Goal: Information Seeking & Learning: Compare options

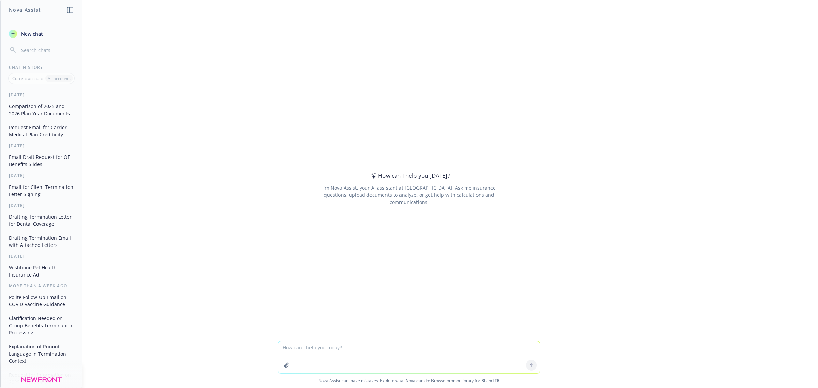
click at [382, 345] on textarea at bounding box center [409, 357] width 261 height 32
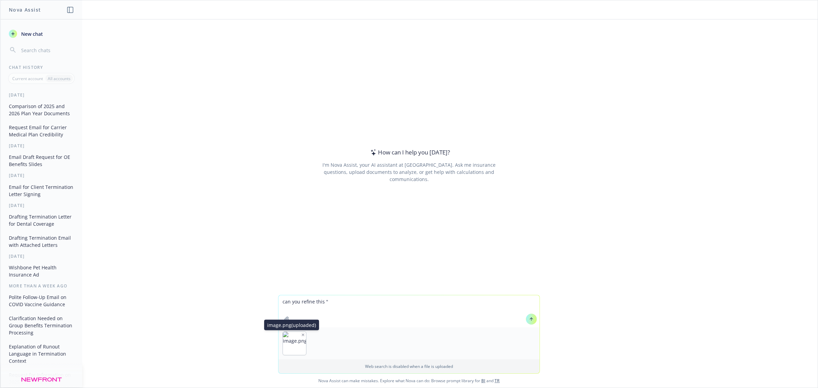
click at [301, 335] on icon "button" at bounding box center [302, 334] width 3 height 3
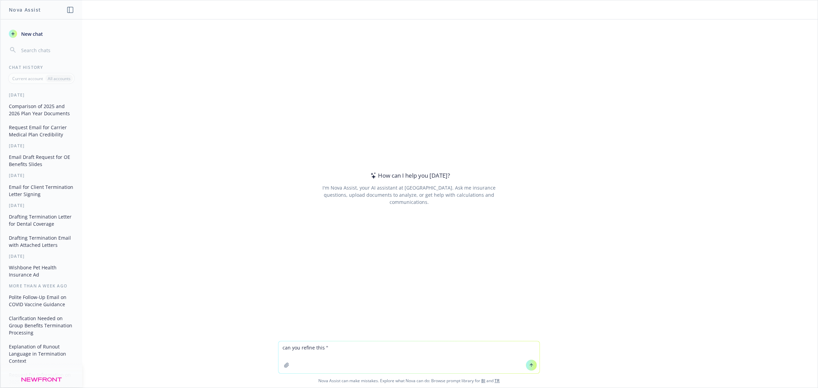
click at [352, 348] on textarea "can you refine this "" at bounding box center [409, 357] width 261 height 32
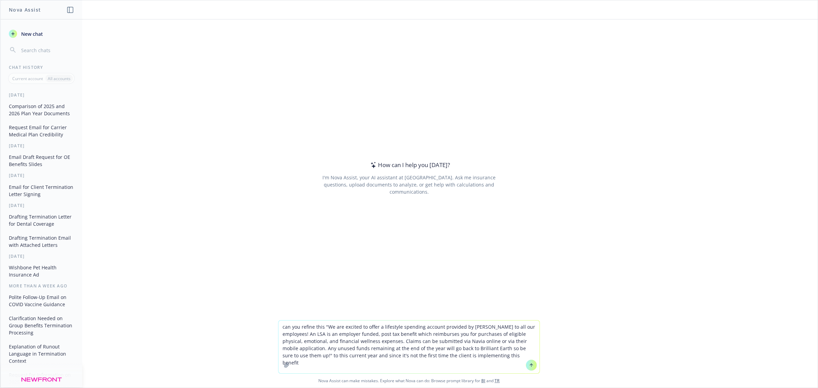
click at [309, 327] on textarea "can you refine this "We are excited to offer a lifestyle spending account provi…" at bounding box center [409, 346] width 261 height 53
type textarea "can you update this "We are excited to offer a lifestyle spending account provi…"
click at [530, 370] on button at bounding box center [531, 365] width 11 height 11
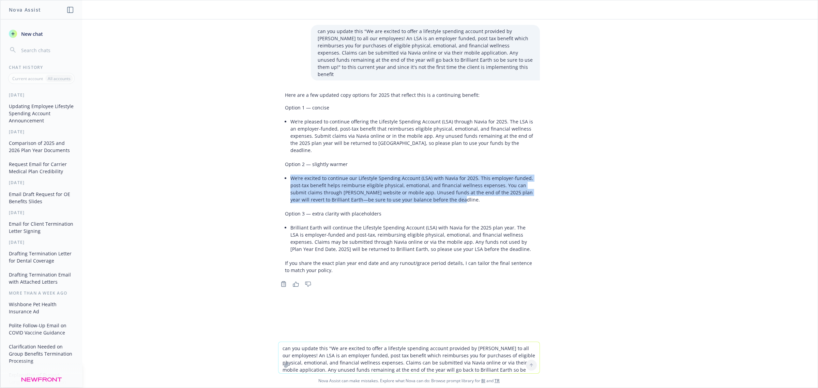
drag, startPoint x: 289, startPoint y: 164, endPoint x: 455, endPoint y: 187, distance: 168.0
click at [455, 187] on li "We’re excited to continue our Lifestyle Spending Account (LSA) with Navia for 2…" at bounding box center [411, 188] width 243 height 31
copy li "We’re excited to continue our Lifestyle Spending Account (LSA) with Navia for 2…"
click at [146, 230] on div "can you update this "We are excited to offer a lifestyle spending account provi…" at bounding box center [409, 180] width 818 height 322
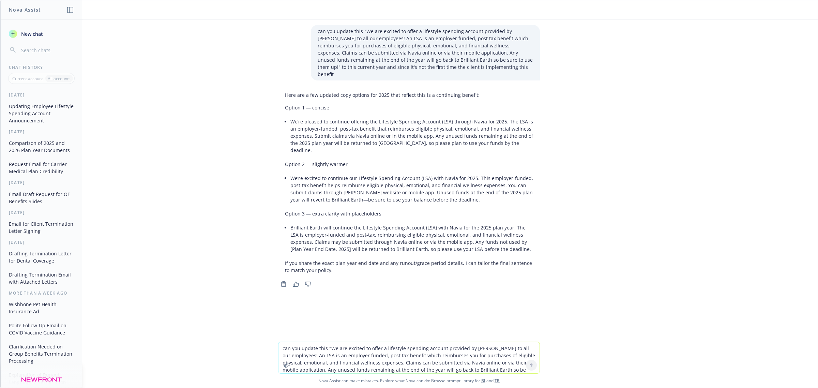
click at [32, 151] on button "Comparison of 2025 and 2026 Plan Year Documents" at bounding box center [41, 146] width 71 height 18
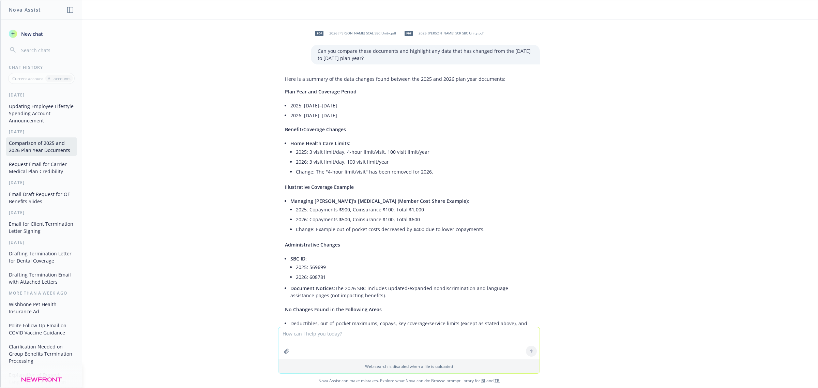
drag, startPoint x: 286, startPoint y: 106, endPoint x: 348, endPoint y: 118, distance: 63.9
click at [348, 118] on ul "2025: [DATE]–[DATE] 2026: [DATE]–[DATE]" at bounding box center [411, 111] width 243 height 20
click at [391, 120] on li "2026: [DATE]–[DATE]" at bounding box center [411, 115] width 243 height 10
click at [45, 203] on button "Email Draft Request for OE Benefits Slides" at bounding box center [41, 198] width 71 height 18
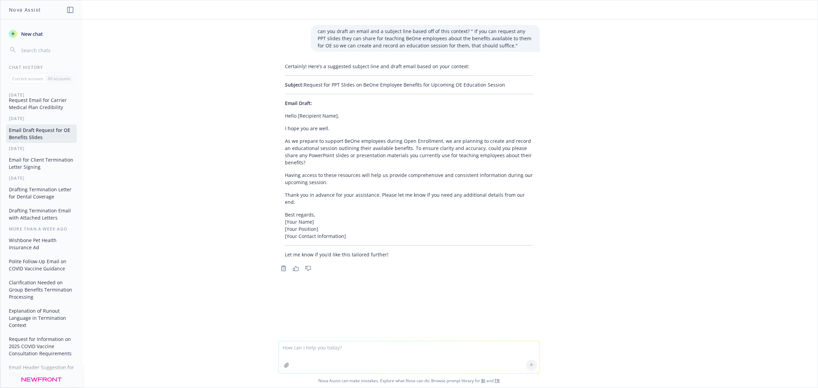
scroll to position [85, 0]
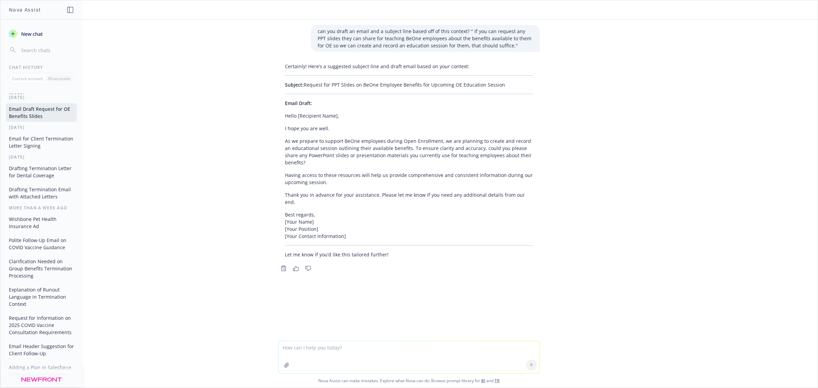
click at [37, 232] on button "Wishbone Pet Health Insurance Ad" at bounding box center [41, 222] width 71 height 18
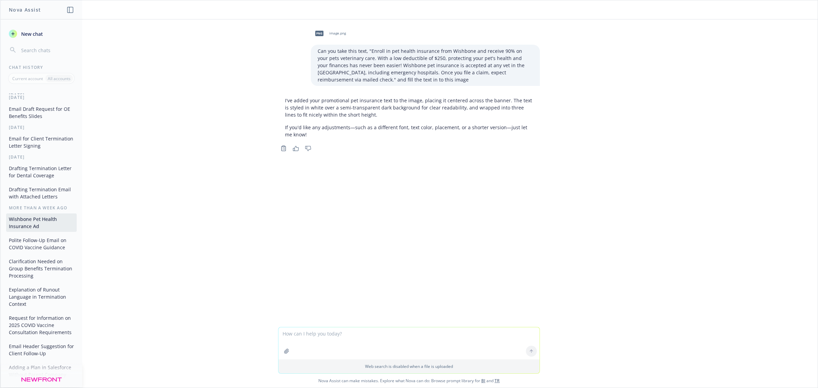
click at [335, 35] on span "image.png" at bounding box center [337, 33] width 17 height 4
click at [479, 225] on div "png image.png Can you take this text, "Enroll in pet health insurance from [MED…" at bounding box center [409, 173] width 818 height 308
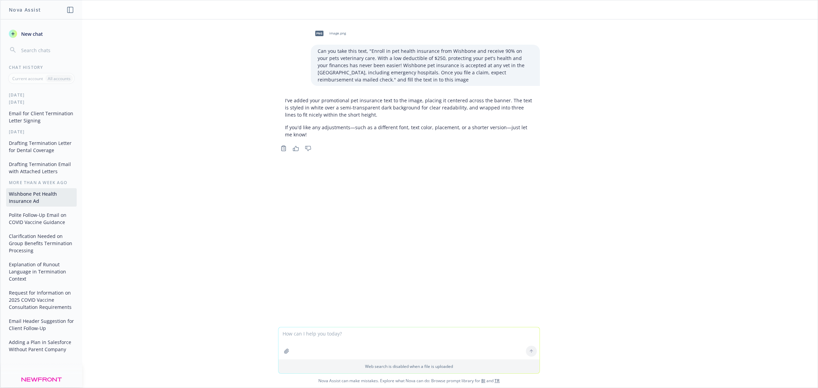
scroll to position [153, 0]
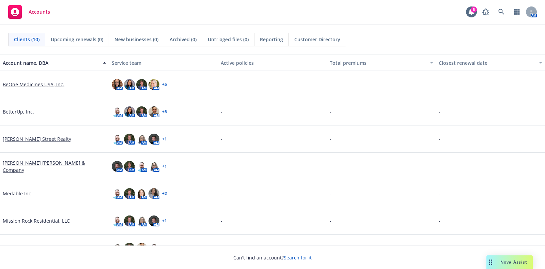
scroll to position [98, 0]
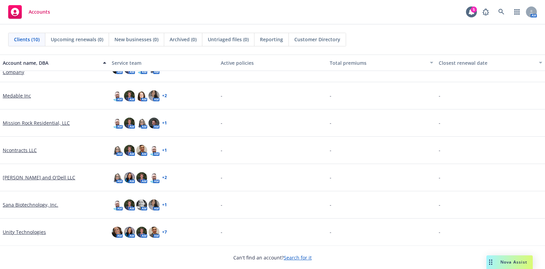
click at [31, 233] on link "Unity Technologies" at bounding box center [24, 231] width 43 height 7
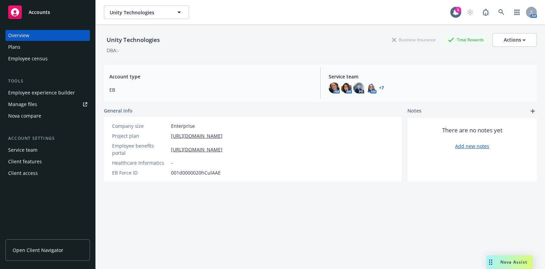
click at [35, 115] on div "Nova compare" at bounding box center [24, 115] width 33 height 11
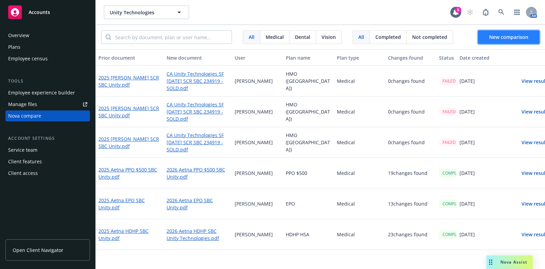
click at [518, 39] on span "New comparison" at bounding box center [509, 37] width 39 height 6
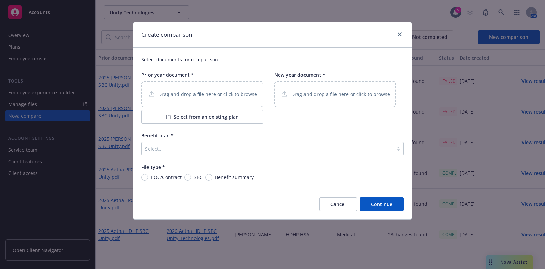
click at [218, 119] on button "Select from an existing plan" at bounding box center [202, 117] width 122 height 14
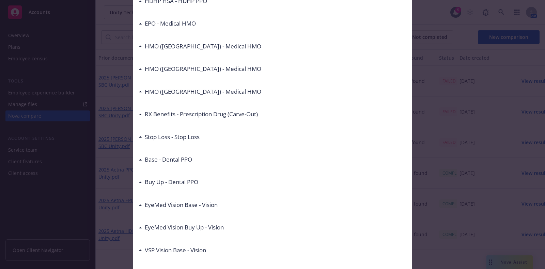
scroll to position [42, 0]
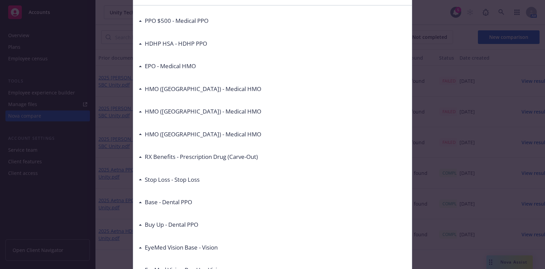
click at [197, 106] on div "HMO (Southern CA) - Medical HMO" at bounding box center [273, 111] width 268 height 14
click at [193, 114] on h3 "HMO (Southern CA) - Medical HMO" at bounding box center [203, 111] width 117 height 9
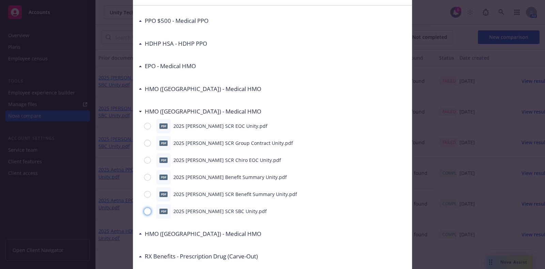
click at [144, 212] on input "radio" at bounding box center [147, 211] width 7 height 7
radio input "true"
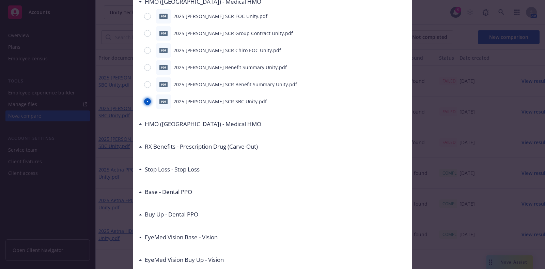
scroll to position [256, 0]
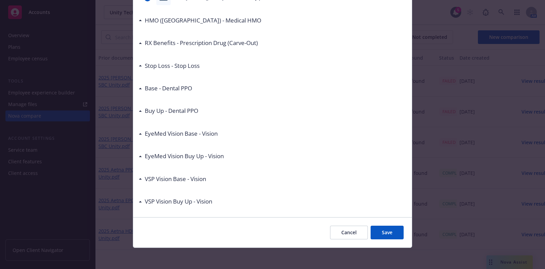
click at [375, 229] on button "Save" at bounding box center [387, 233] width 33 height 14
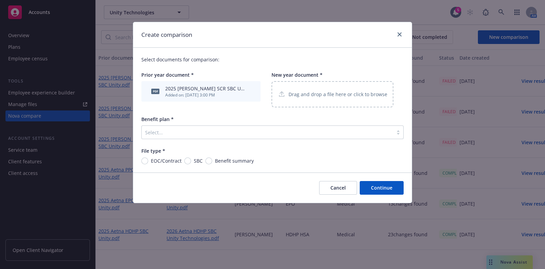
click at [334, 97] on p "Drag and drop a file here or click to browse" at bounding box center [338, 94] width 99 height 7
click at [227, 137] on div "Select..." at bounding box center [268, 132] width 252 height 11
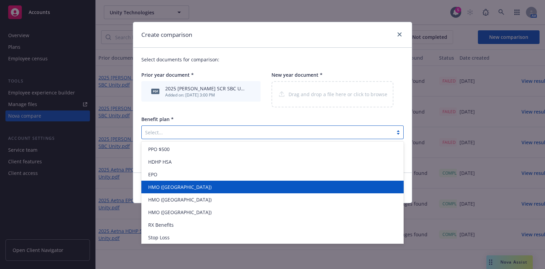
click at [205, 189] on div "HMO (Northern CA)" at bounding box center [273, 186] width 254 height 7
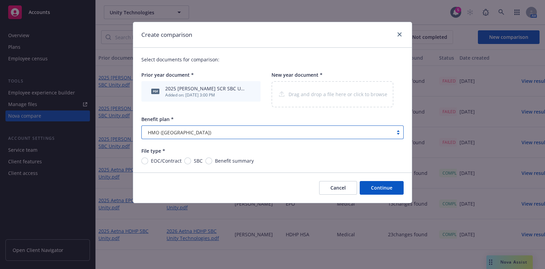
click at [192, 163] on div "Select documents for comparison: Prior year document * pdf 2025 Kaiser SCR SBC …" at bounding box center [272, 110] width 279 height 125
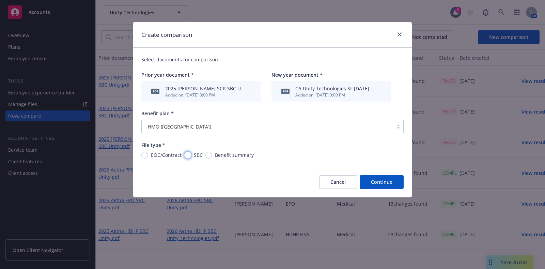
click at [188, 156] on input "SBC" at bounding box center [187, 155] width 7 height 7
radio input "true"
click at [377, 184] on button "Continue" at bounding box center [382, 182] width 44 height 14
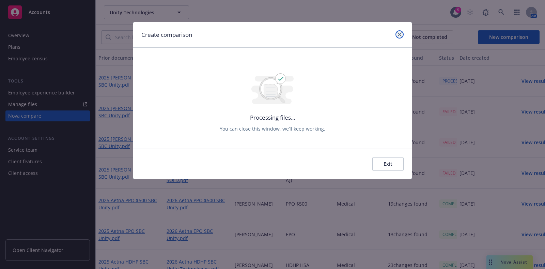
click at [401, 36] on icon "close" at bounding box center [400, 34] width 4 height 4
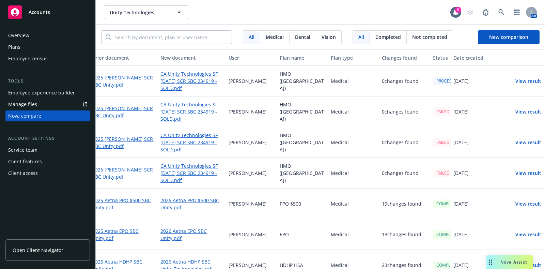
scroll to position [0, 0]
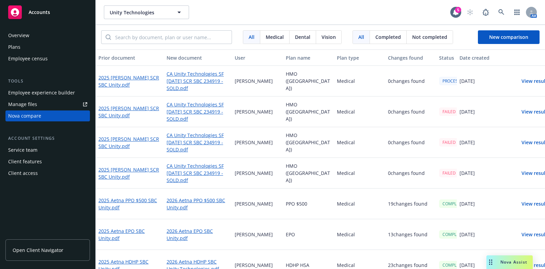
drag, startPoint x: 286, startPoint y: 83, endPoint x: 271, endPoint y: 76, distance: 15.7
click at [271, 76] on div "Teddy Conger" at bounding box center [257, 81] width 51 height 31
click at [508, 40] on button "New comparison" at bounding box center [509, 37] width 62 height 14
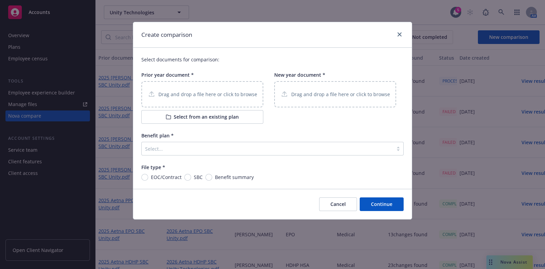
click at [218, 113] on button "Select from an existing plan" at bounding box center [202, 117] width 122 height 14
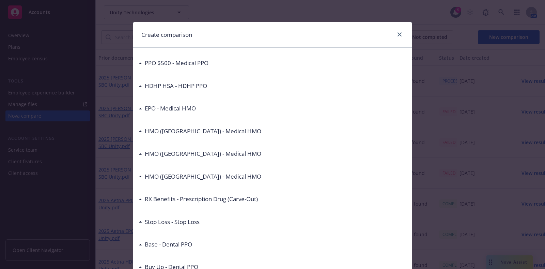
click at [180, 151] on h3 "HMO (Southern CA) - Medical HMO" at bounding box center [203, 153] width 117 height 9
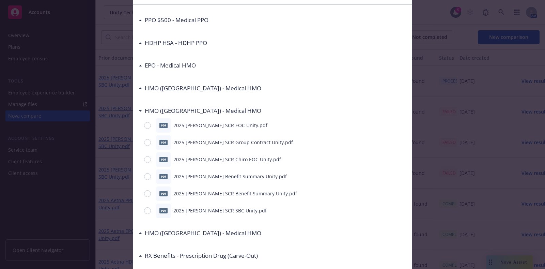
scroll to position [85, 0]
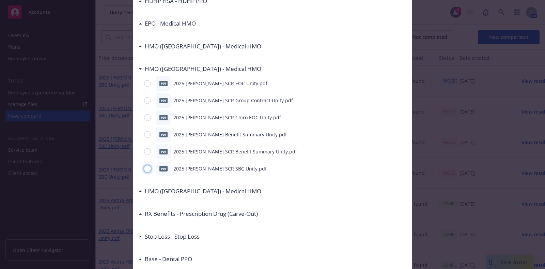
click at [145, 169] on input "radio" at bounding box center [147, 168] width 7 height 7
radio input "true"
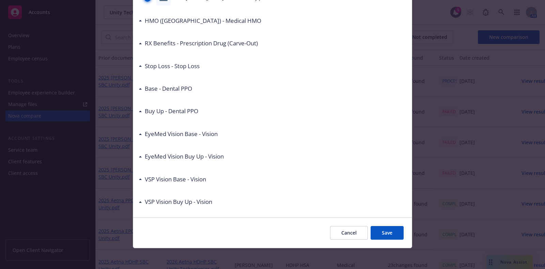
scroll to position [256, 0]
click at [377, 226] on button "Save" at bounding box center [387, 233] width 33 height 14
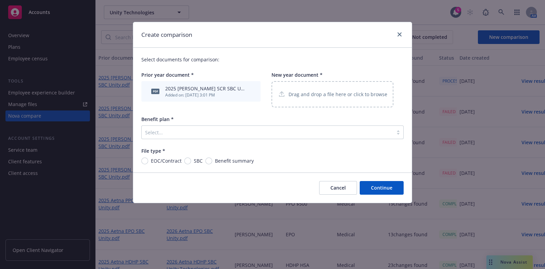
click at [209, 137] on div "Select..." at bounding box center [268, 132] width 252 height 11
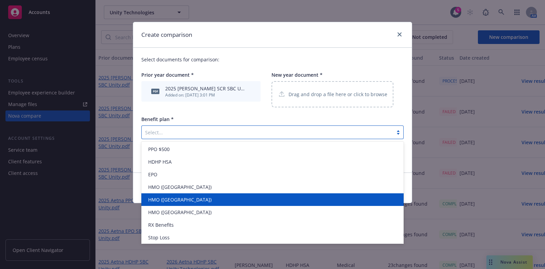
click at [207, 200] on div "HMO (Southern CA)" at bounding box center [273, 199] width 254 height 7
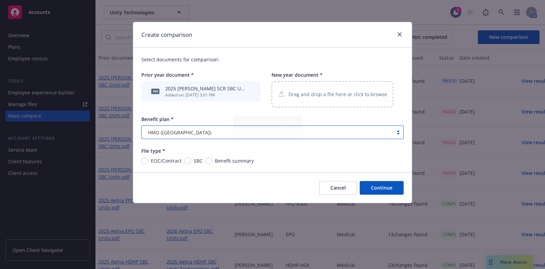
click at [318, 90] on div "Drag and drop a file here or click to browse" at bounding box center [333, 94] width 110 height 9
click at [191, 164] on span "SBC" at bounding box center [197, 160] width 12 height 7
click at [191, 164] on input "SBC" at bounding box center [187, 161] width 7 height 7
radio input "true"
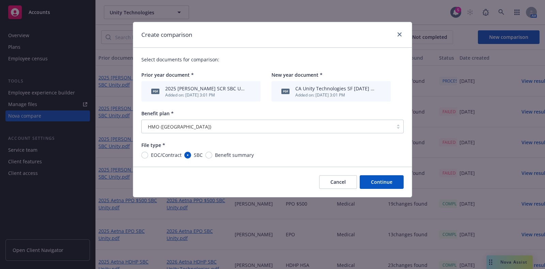
click at [384, 181] on button "Continue" at bounding box center [382, 182] width 44 height 14
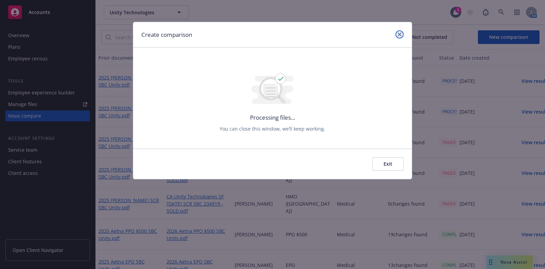
click at [400, 35] on icon "close" at bounding box center [400, 34] width 4 height 4
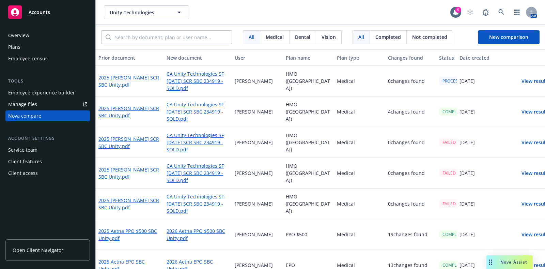
click at [529, 114] on button "View result" at bounding box center [535, 112] width 48 height 14
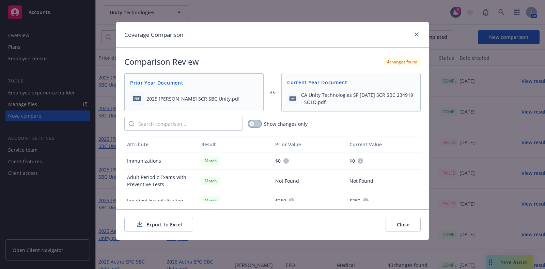
click at [255, 125] on button "button" at bounding box center [255, 123] width 13 height 7
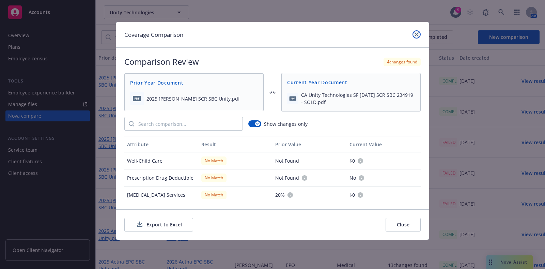
click at [416, 35] on icon "close" at bounding box center [417, 34] width 4 height 4
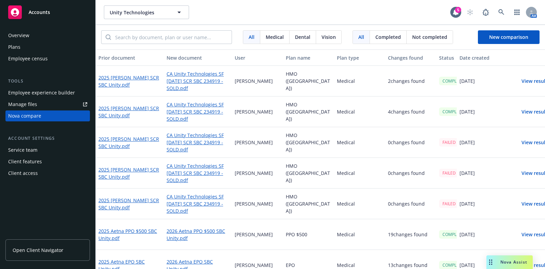
click at [334, 20] on div "Unity Technologies Unity Technologies 5 AM" at bounding box center [321, 12] width 450 height 25
